Goal: Find specific page/section: Find specific page/section

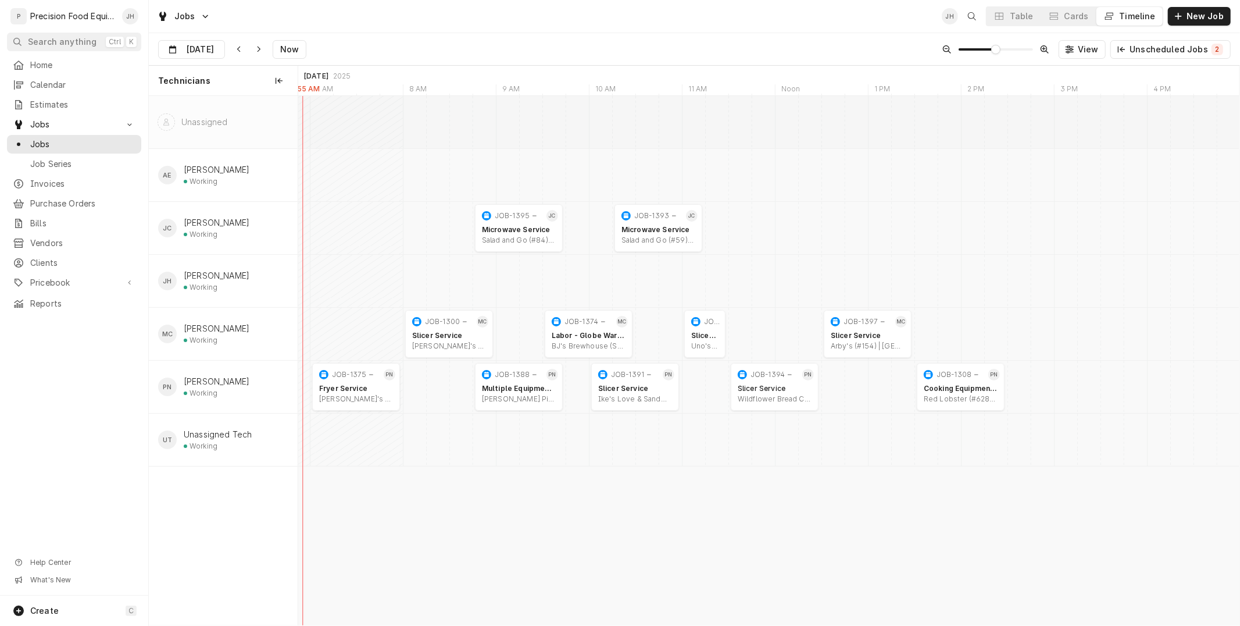
scroll to position [0, 19015]
click at [185, 44] on input "[DATE]" at bounding box center [183, 52] width 49 height 23
click at [234, 206] on div "27" at bounding box center [232, 210] width 16 height 16
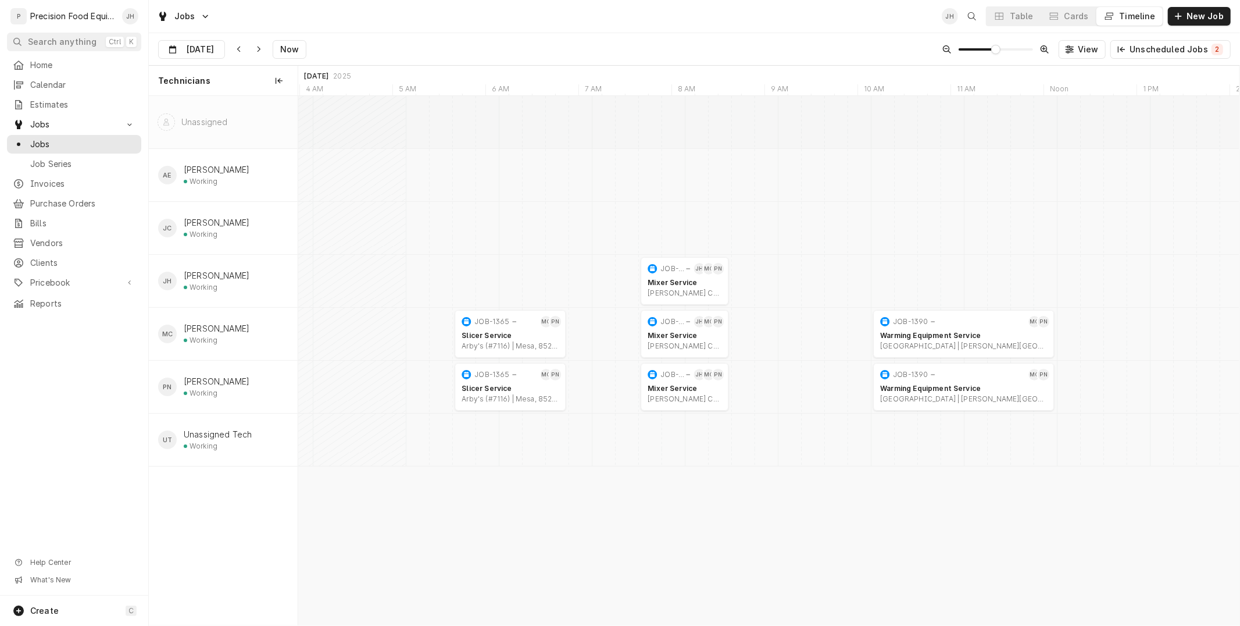
scroll to position [0, 21245]
click at [207, 41] on input "[DATE]" at bounding box center [183, 52] width 49 height 23
click at [249, 211] on div "28" at bounding box center [253, 210] width 16 height 16
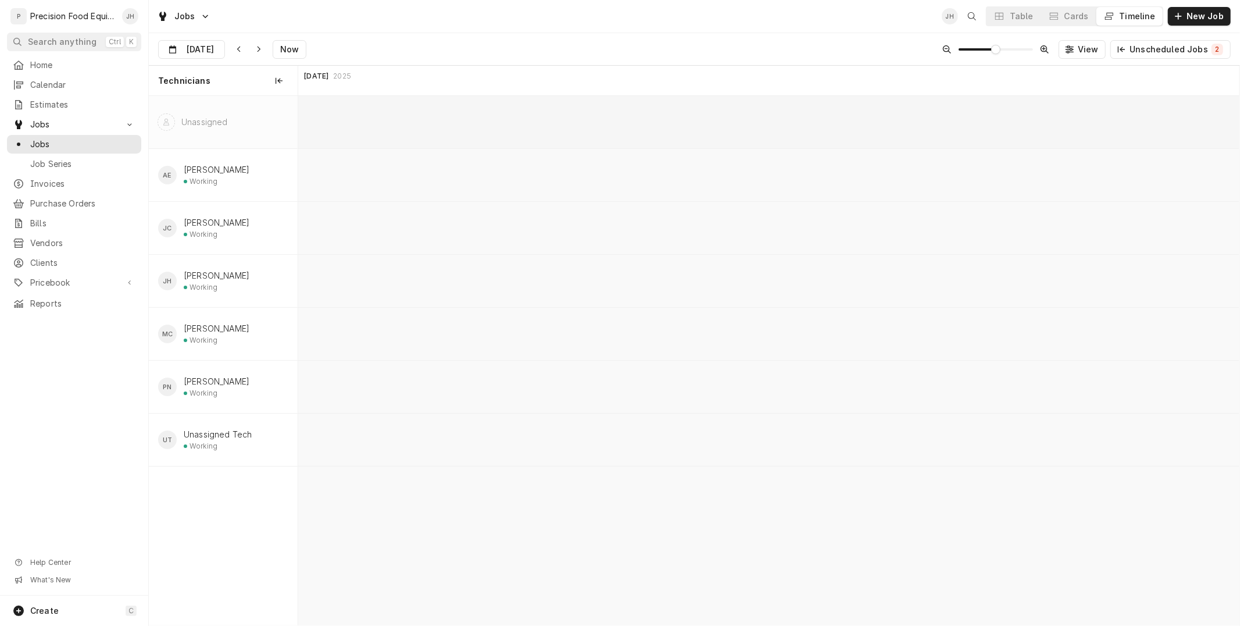
scroll to position [0, 23126]
click at [188, 55] on input "[DATE]" at bounding box center [183, 52] width 49 height 23
click at [215, 208] on div "26" at bounding box center [212, 210] width 16 height 16
type input "[DATE]"
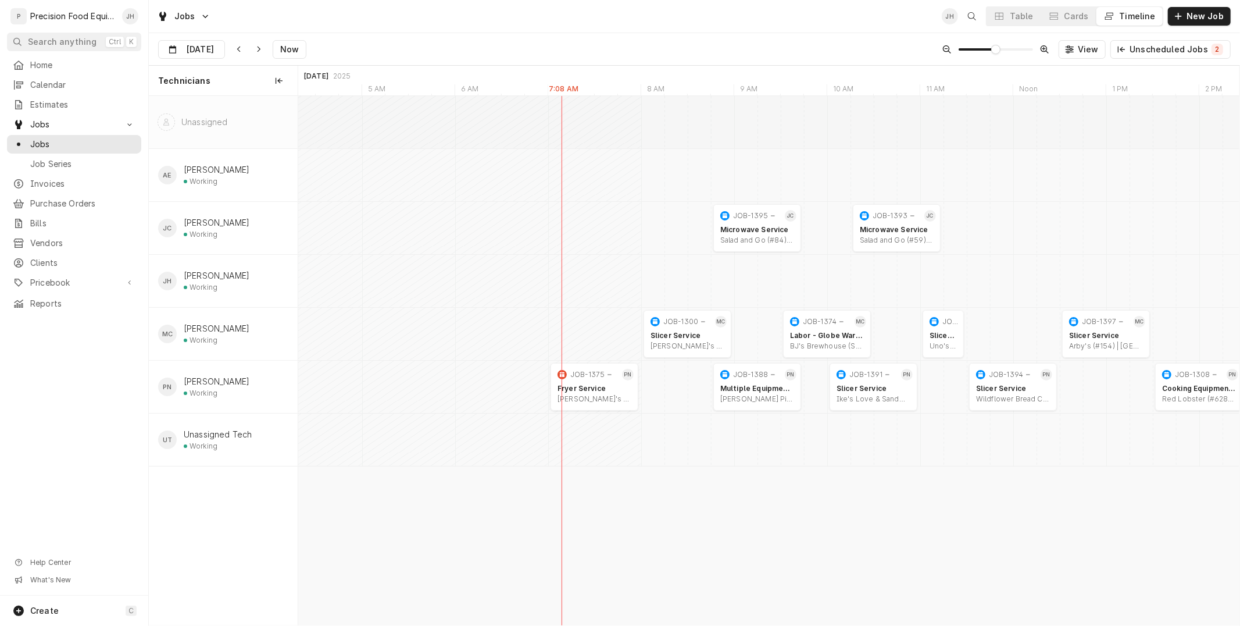
scroll to position [0, 18777]
click at [43, 176] on link "Invoices" at bounding box center [74, 183] width 134 height 19
